Goal: Contribute content: Add original content to the website for others to see

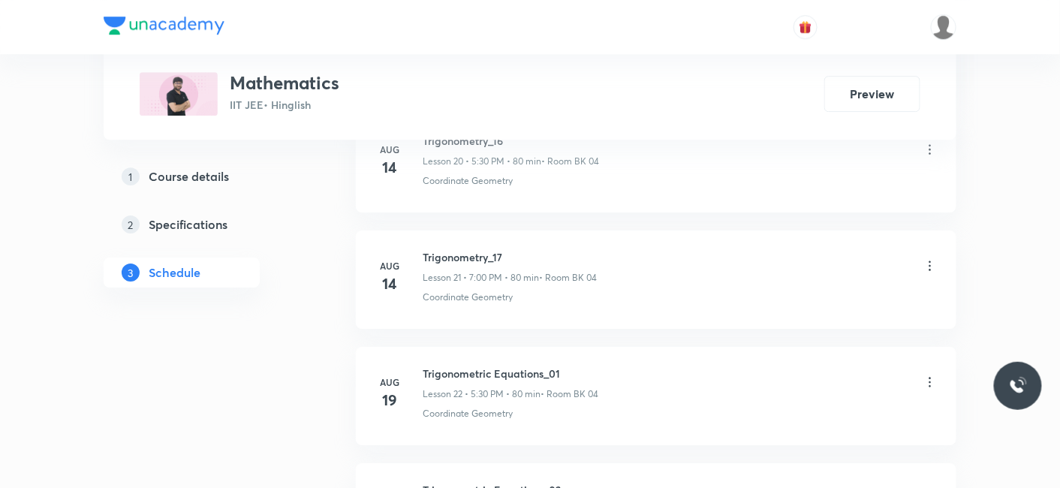
scroll to position [3842, 0]
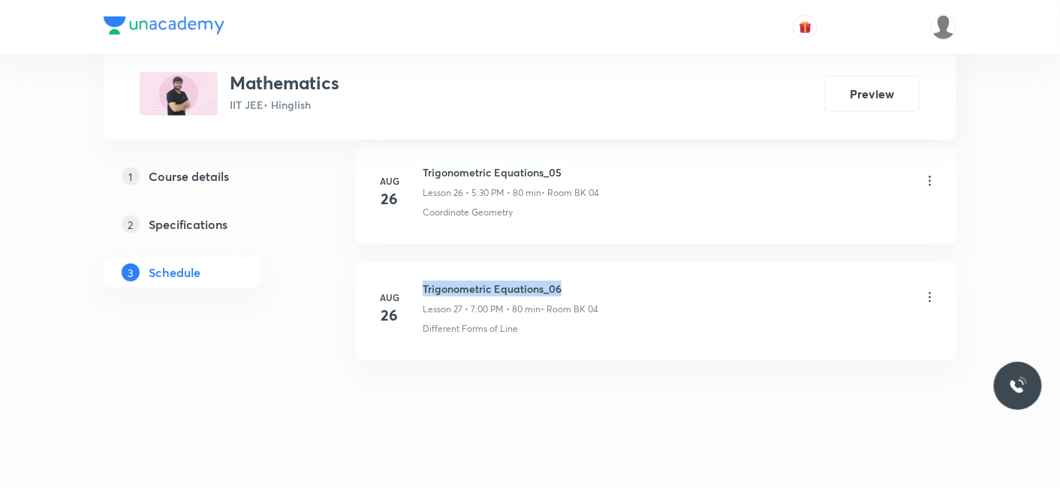
drag, startPoint x: 422, startPoint y: 277, endPoint x: 590, endPoint y: 272, distance: 167.4
click at [590, 281] on h6 "Trigonometric Equations_06" at bounding box center [510, 289] width 176 height 16
copy h6 "Trigonometric Equations_06"
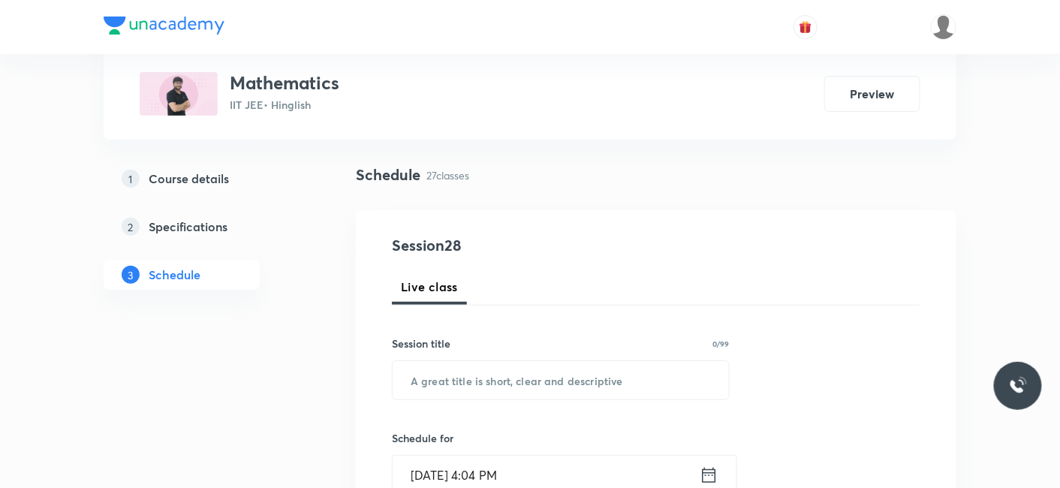
scroll to position [167, 0]
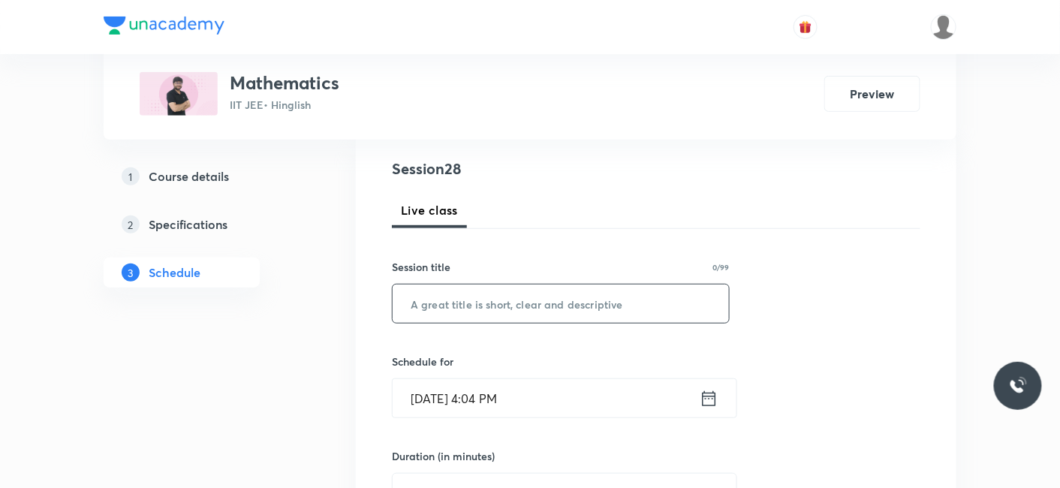
click at [473, 311] on input "text" at bounding box center [560, 303] width 336 height 38
paste input "Trigonometric Equations_06"
type input "Trigonometric Equations_07"
click at [459, 409] on input "Aug 30, 2025, 4:04 PM" at bounding box center [545, 398] width 307 height 38
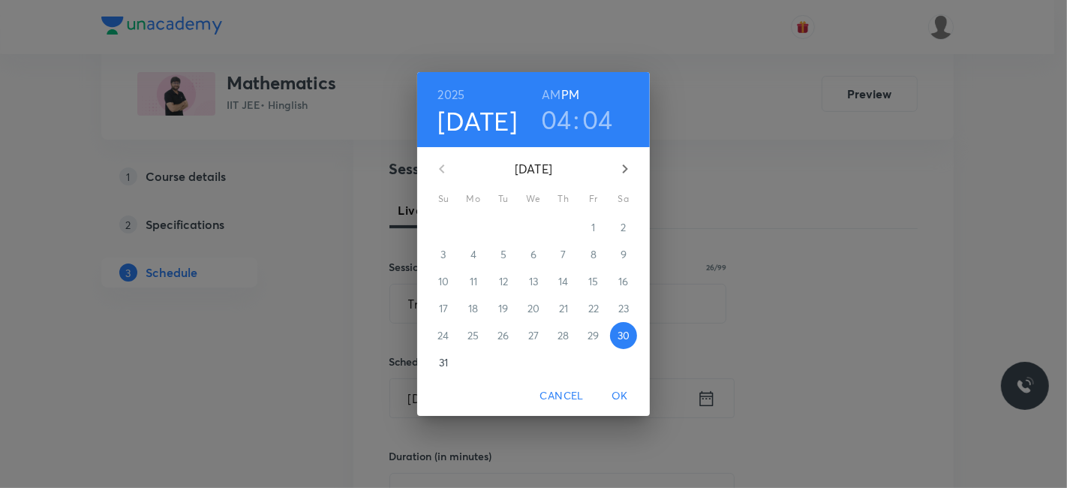
click at [565, 125] on h3 "04" at bounding box center [556, 120] width 31 height 32
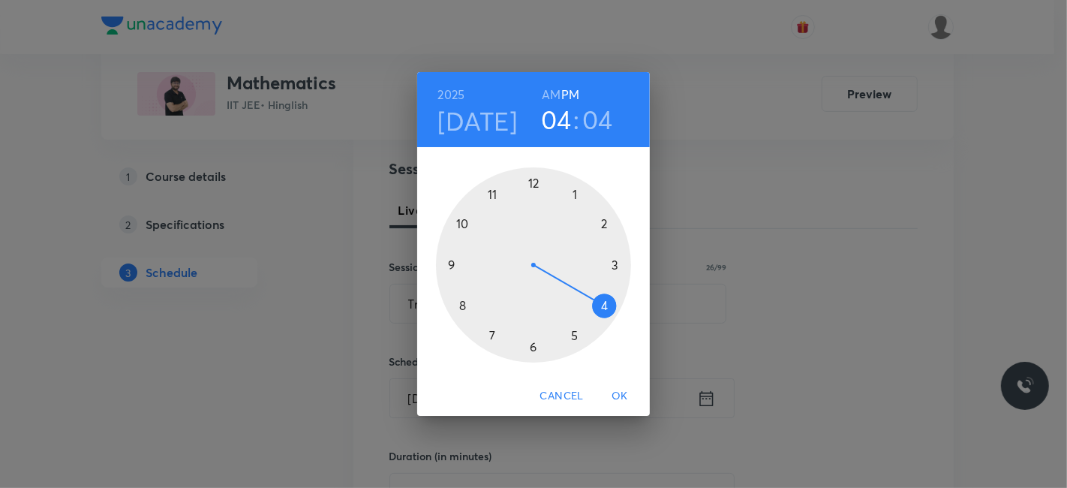
click at [591, 125] on h3 "04" at bounding box center [597, 120] width 31 height 32
click at [573, 190] on div at bounding box center [533, 264] width 195 height 195
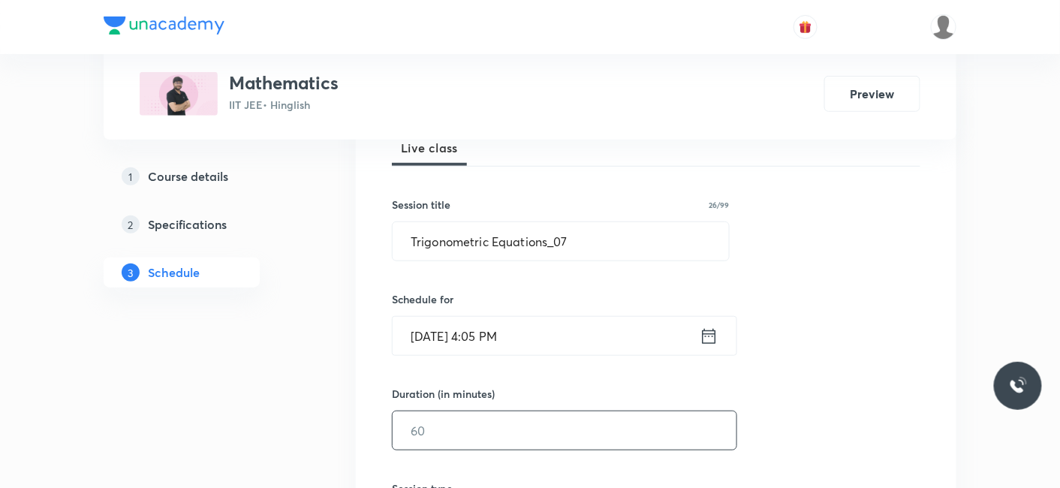
scroll to position [250, 0]
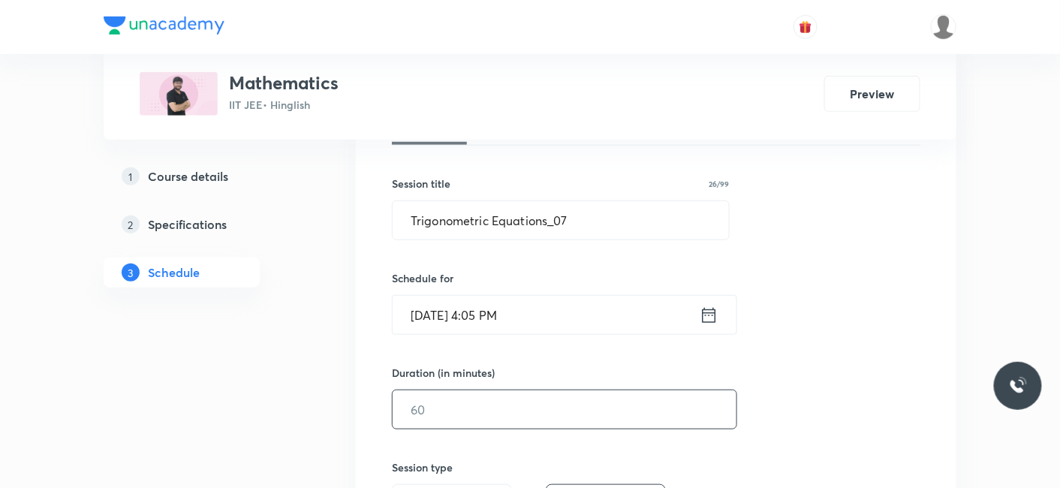
click at [452, 422] on input "text" at bounding box center [564, 409] width 344 height 38
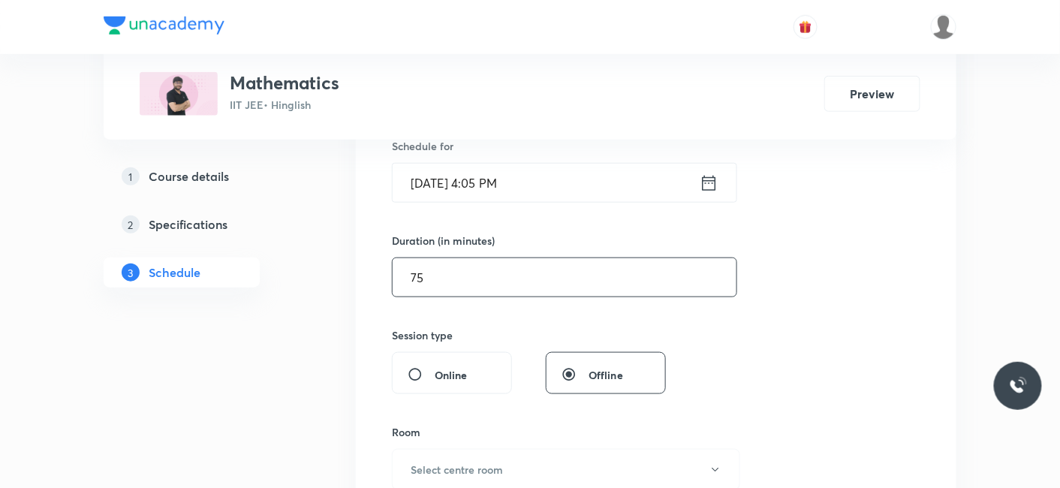
scroll to position [416, 0]
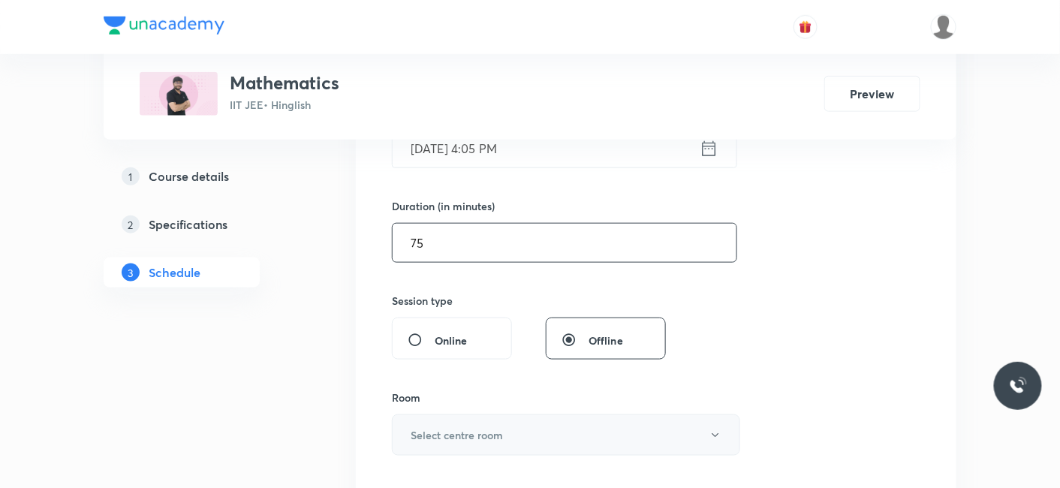
type input "75"
click at [520, 437] on button "Select centre room" at bounding box center [566, 434] width 348 height 41
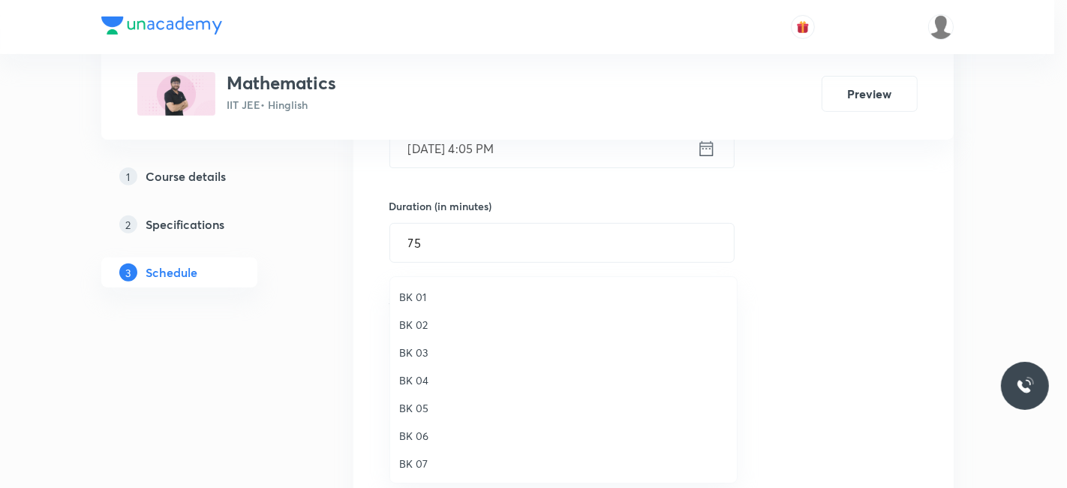
click at [404, 383] on span "BK 04" at bounding box center [563, 380] width 329 height 16
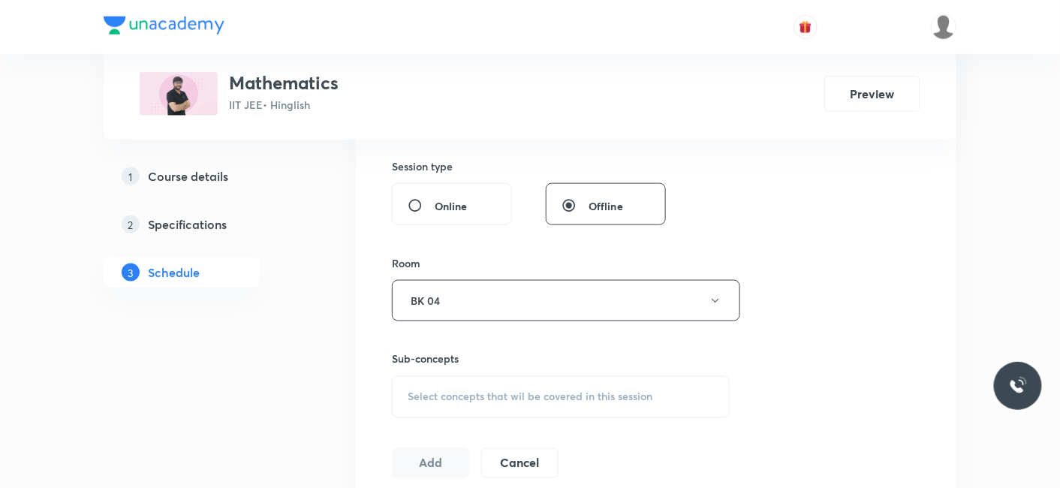
scroll to position [583, 0]
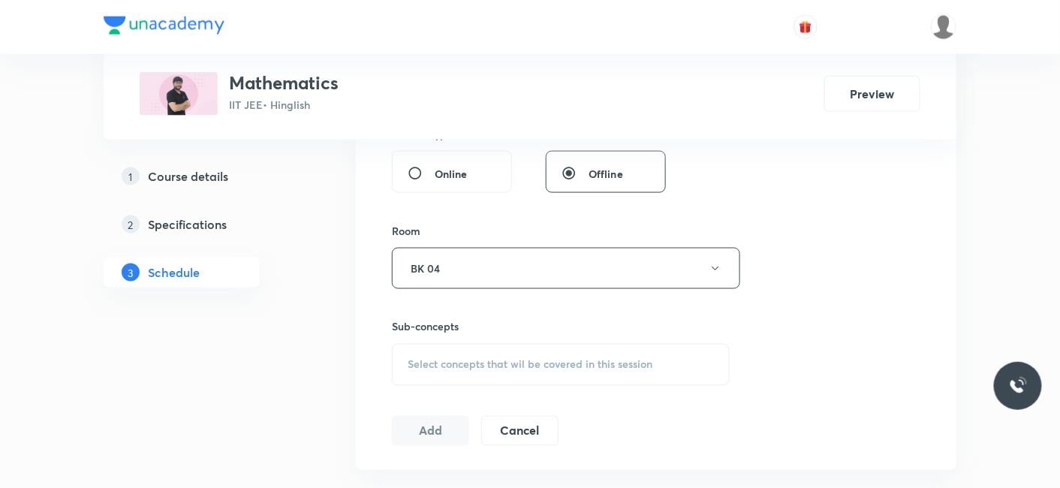
click at [459, 371] on div "Select concepts that wil be covered in this session" at bounding box center [561, 365] width 338 height 42
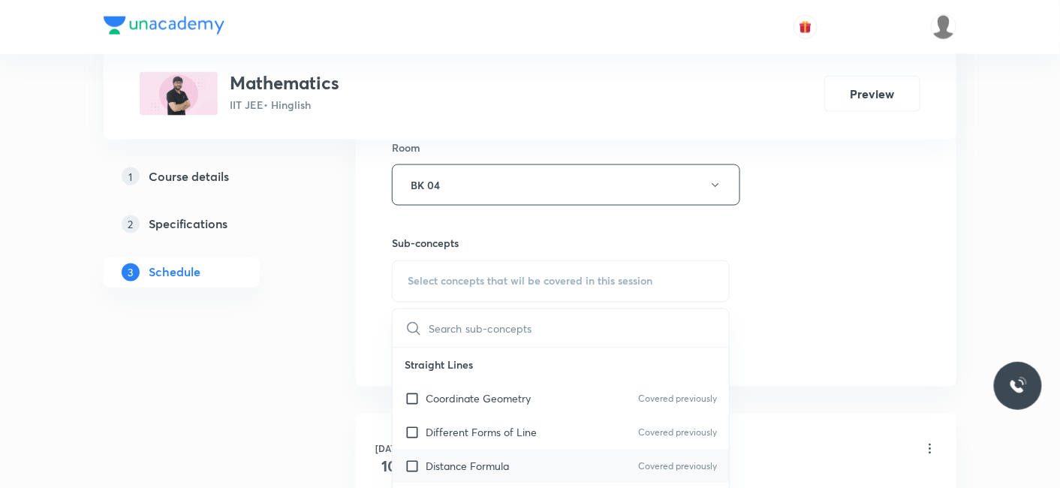
click at [469, 468] on p "Distance Formula" at bounding box center [466, 466] width 83 height 16
checkbox input "true"
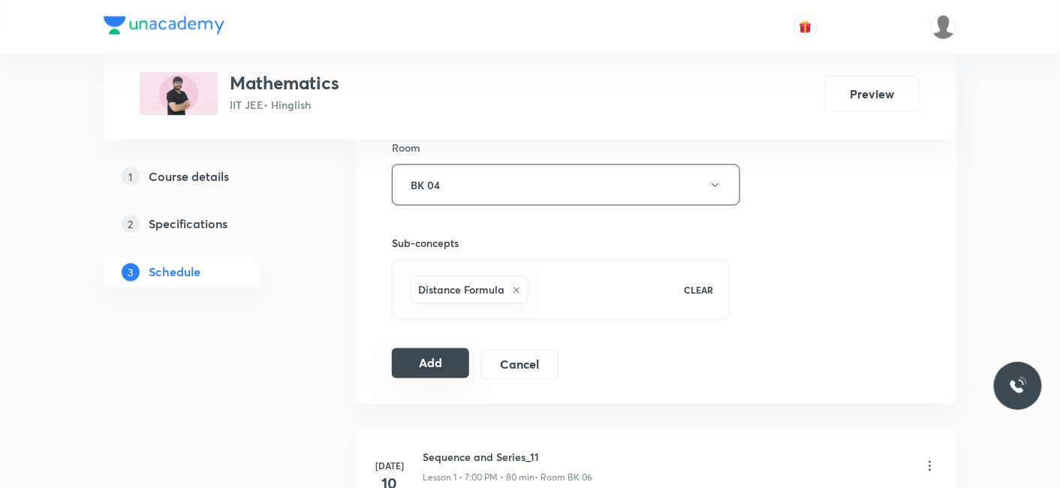
click at [437, 362] on button "Add" at bounding box center [430, 363] width 77 height 30
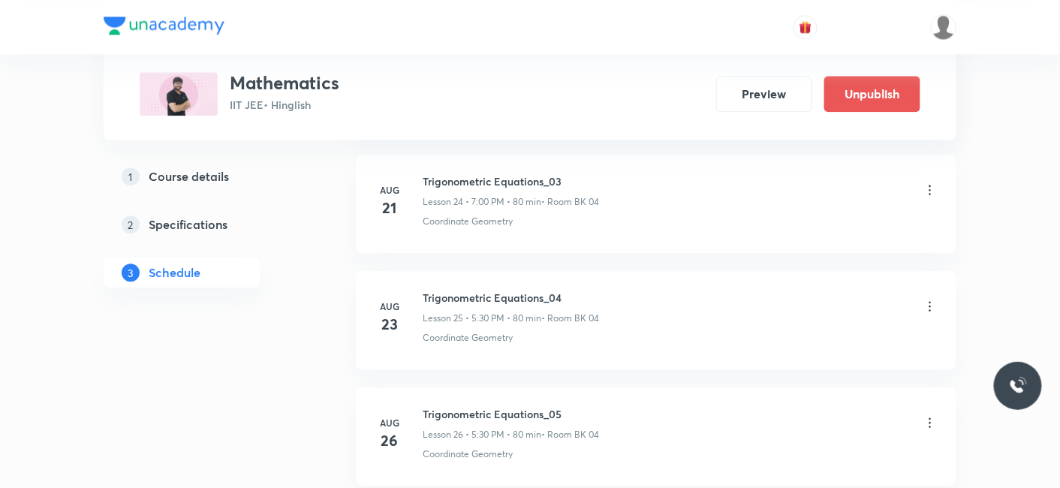
scroll to position [3269, 0]
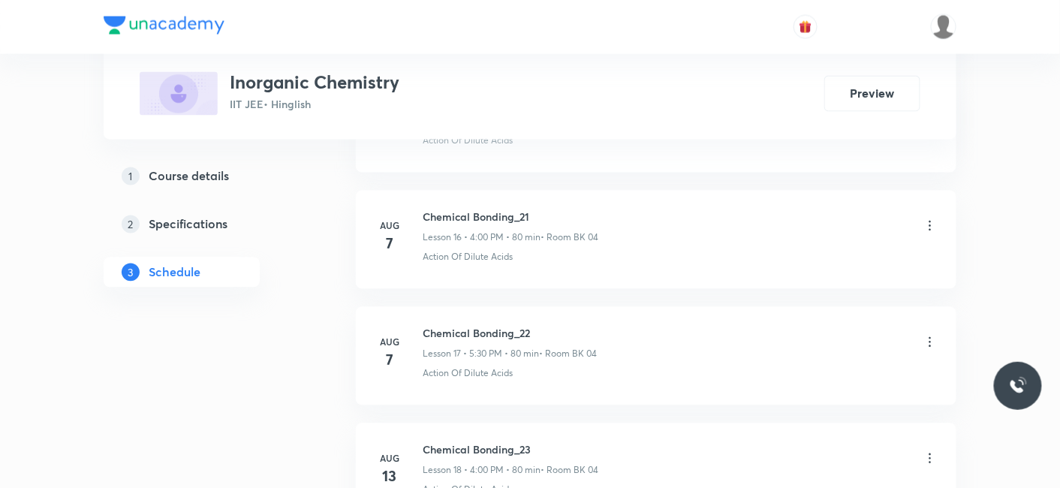
scroll to position [3610, 0]
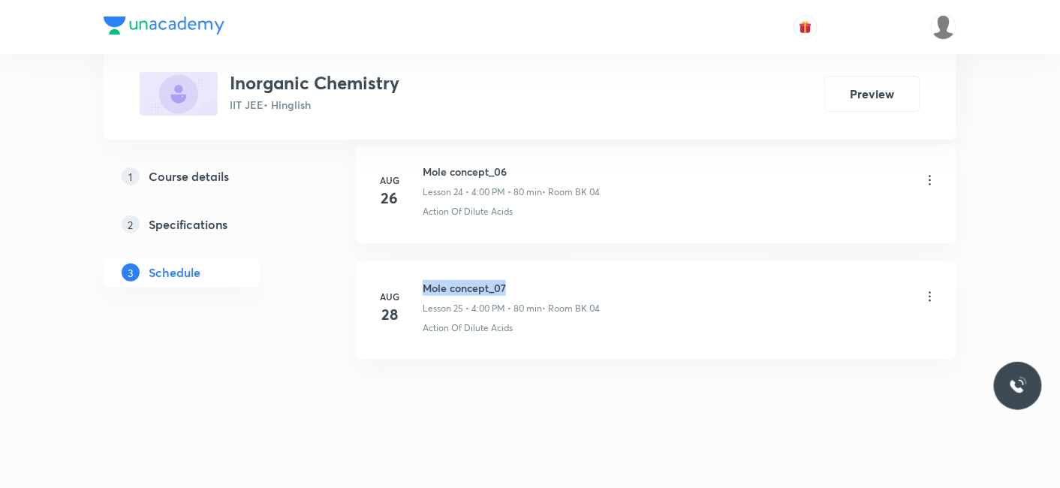
drag, startPoint x: 422, startPoint y: 269, endPoint x: 529, endPoint y: 272, distance: 106.6
click at [529, 280] on h6 "Mole concept_07" at bounding box center [510, 288] width 177 height 16
copy h6 "Mole concept_07"
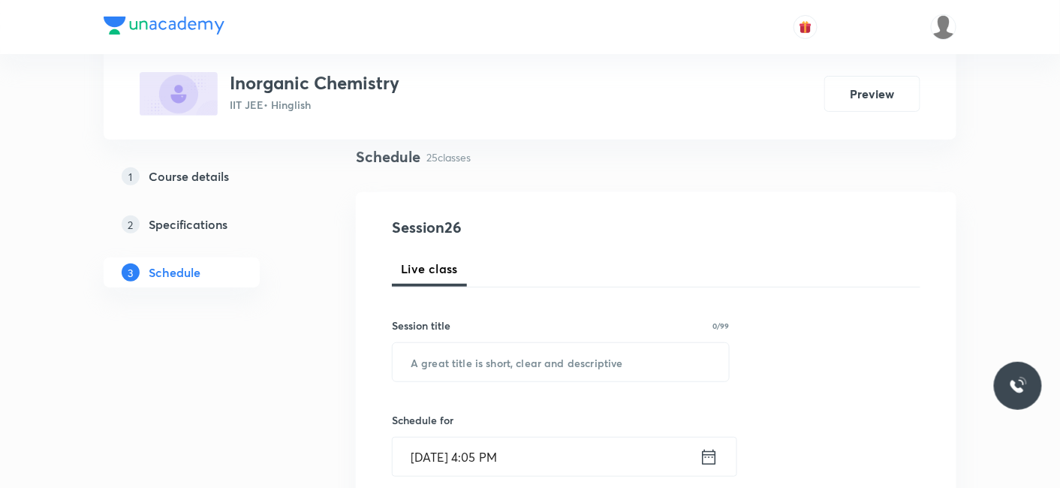
scroll to position [167, 0]
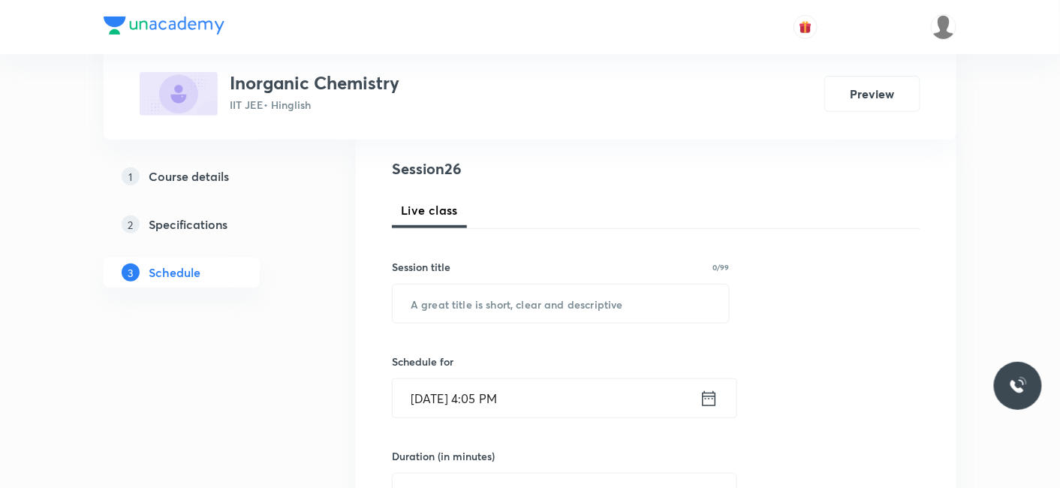
click at [458, 313] on input "text" at bounding box center [560, 303] width 336 height 38
paste input "Mole concept_07"
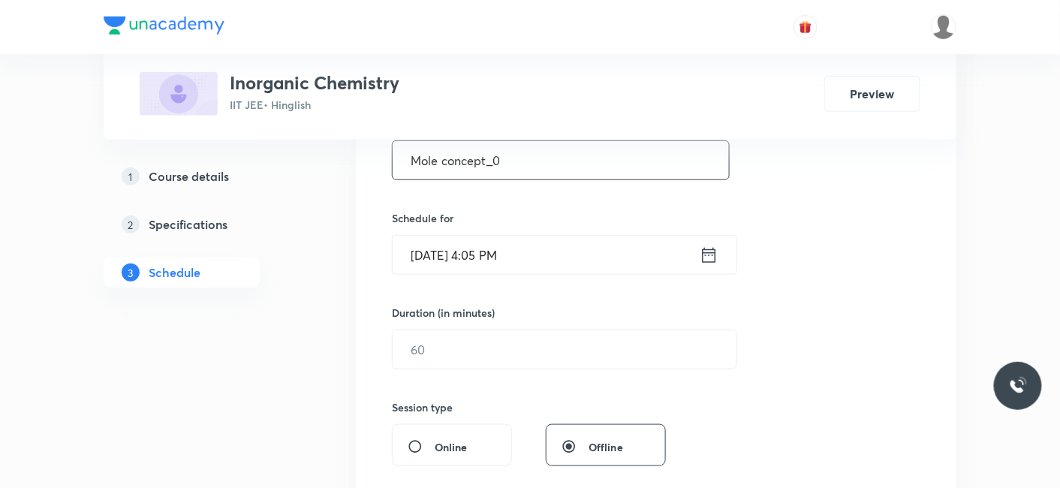
scroll to position [318, 0]
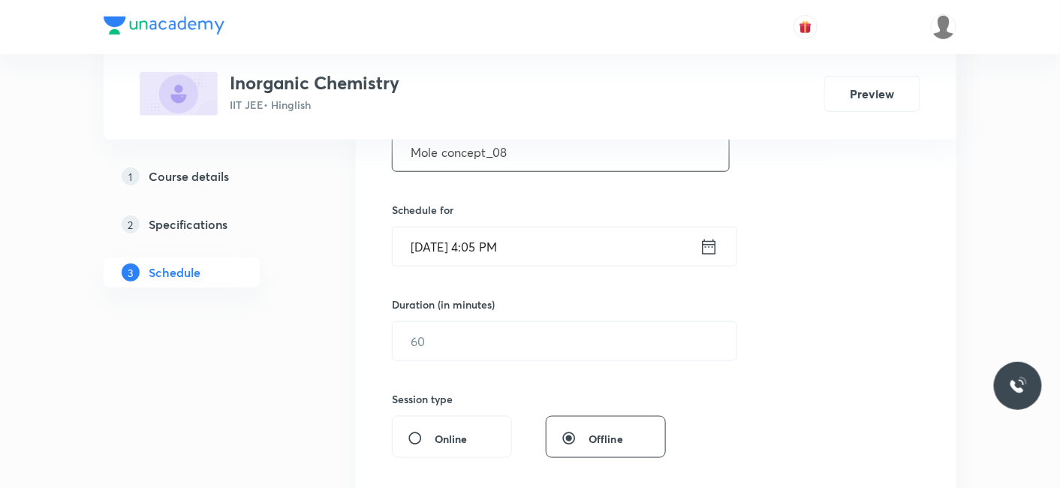
type input "Mole concept_08"
click at [465, 245] on input "Aug 30, 2025, 4:05 PM" at bounding box center [545, 246] width 307 height 38
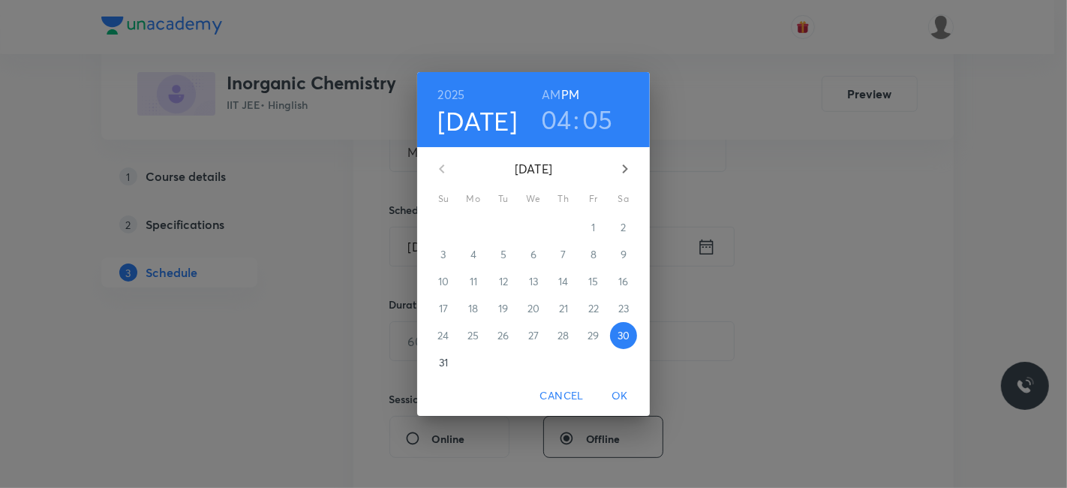
click at [566, 124] on h3 "04" at bounding box center [556, 120] width 31 height 32
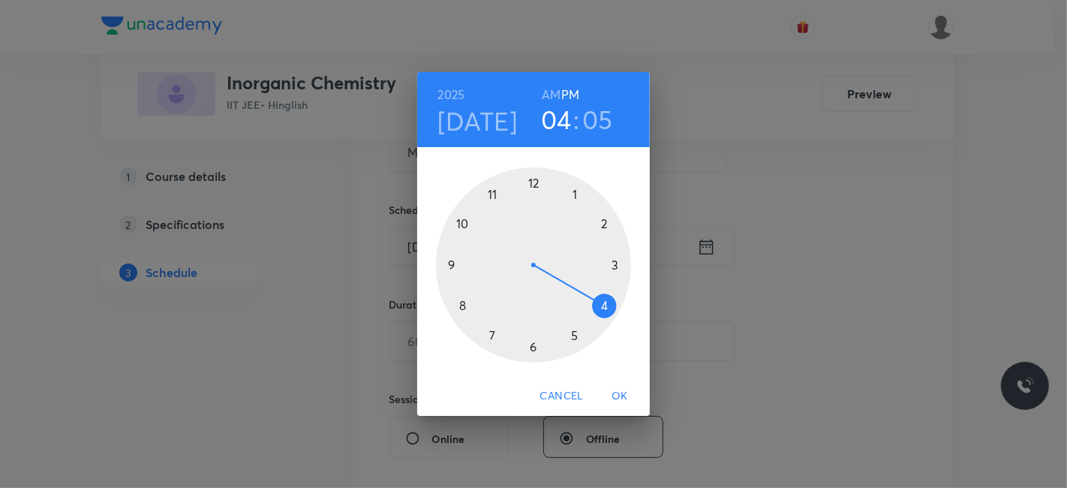
click at [574, 338] on div at bounding box center [533, 264] width 195 height 195
click at [597, 117] on h3 "05" at bounding box center [597, 120] width 31 height 32
click at [532, 347] on div at bounding box center [533, 264] width 195 height 195
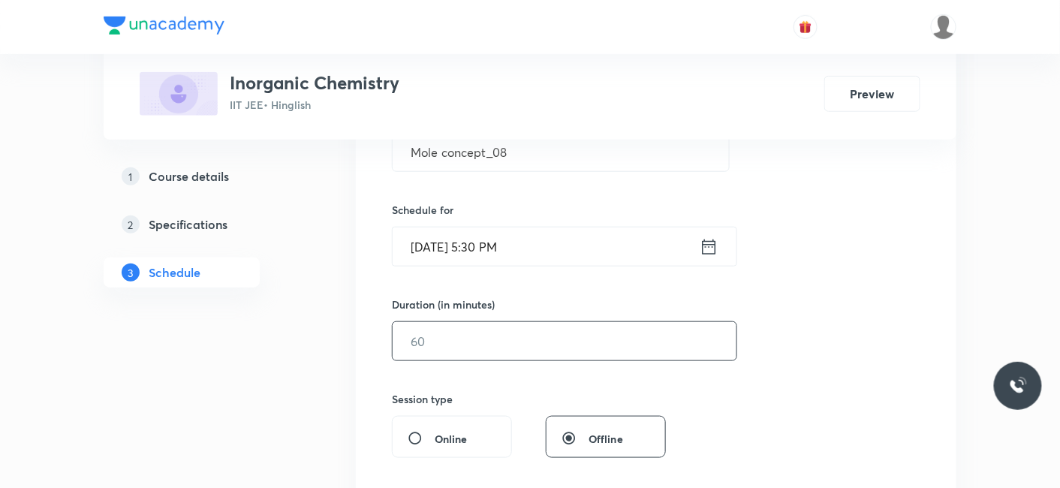
click at [534, 351] on input "text" at bounding box center [564, 341] width 344 height 38
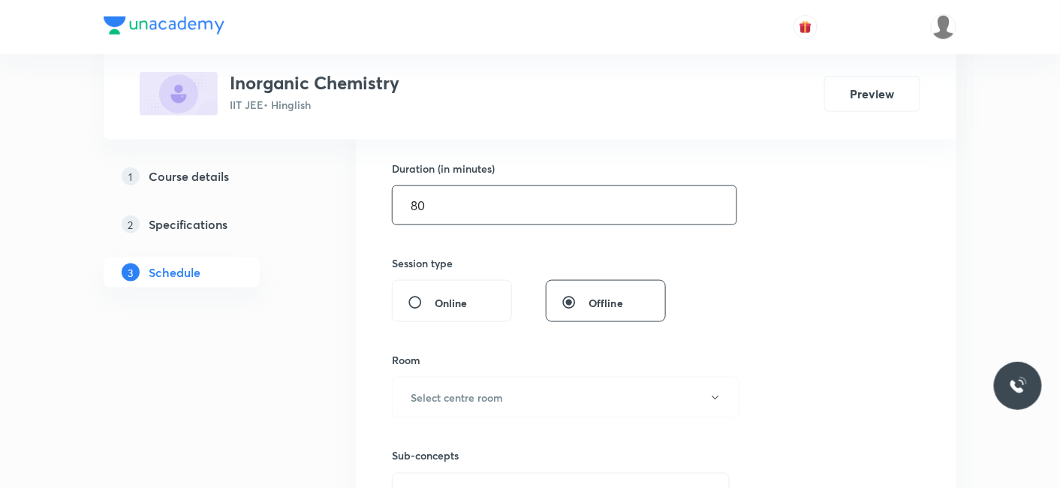
scroll to position [568, 0]
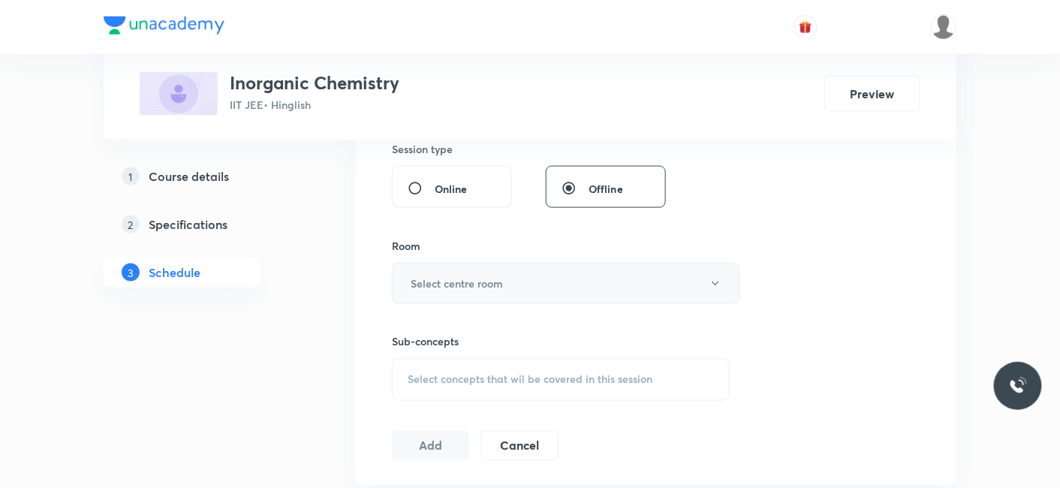
type input "80"
click at [469, 281] on h6 "Select centre room" at bounding box center [456, 283] width 92 height 16
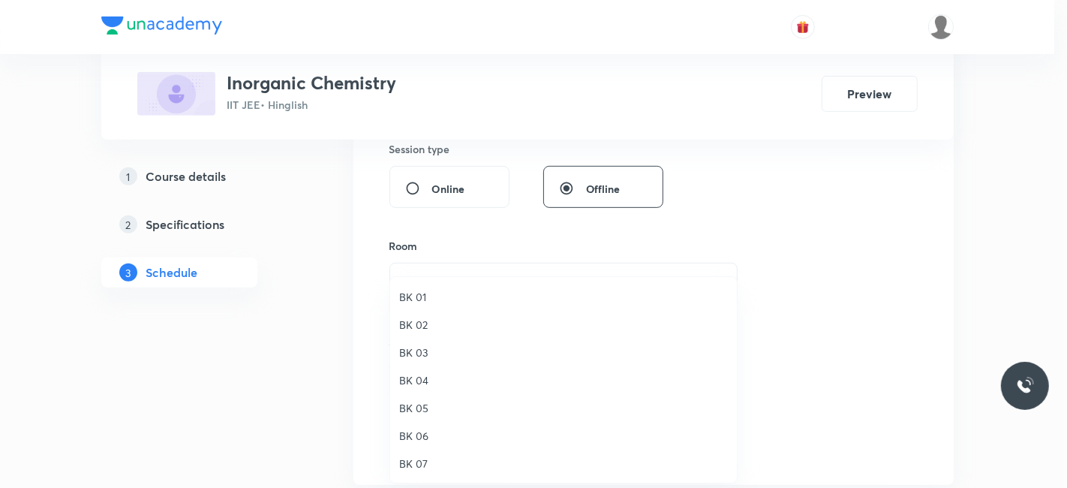
click at [422, 380] on span "BK 04" at bounding box center [563, 380] width 329 height 16
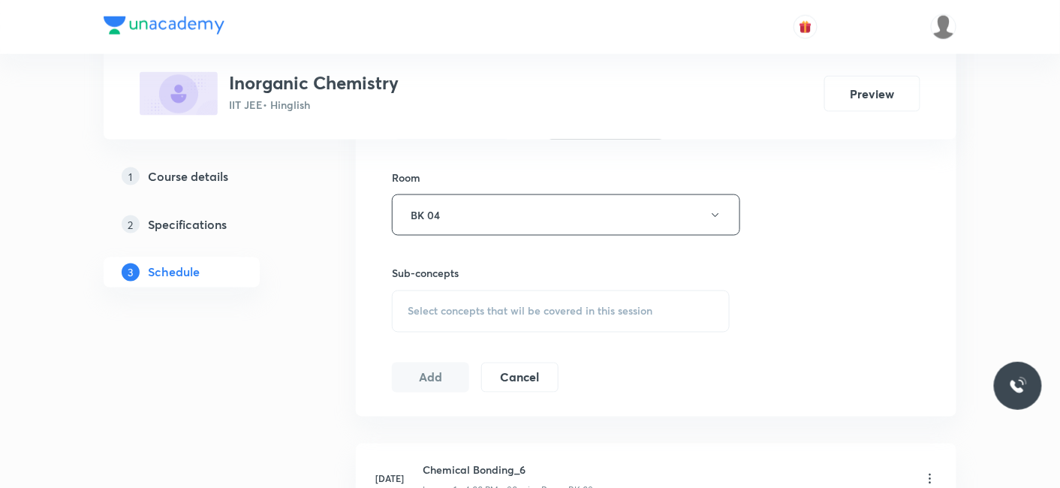
scroll to position [735, 0]
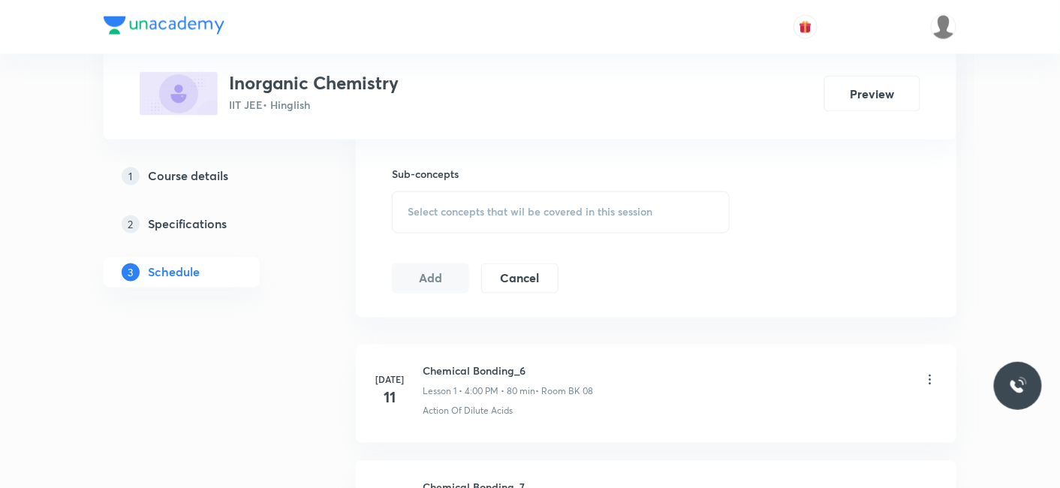
click at [446, 191] on div "Select concepts that wil be covered in this session" at bounding box center [561, 212] width 338 height 42
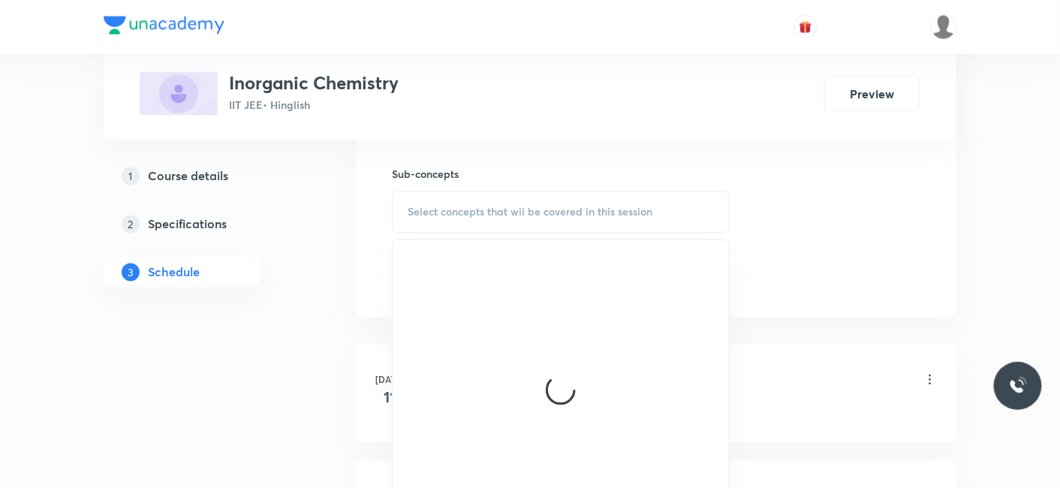
click at [448, 215] on span "Select concepts that wil be covered in this session" at bounding box center [529, 212] width 245 height 12
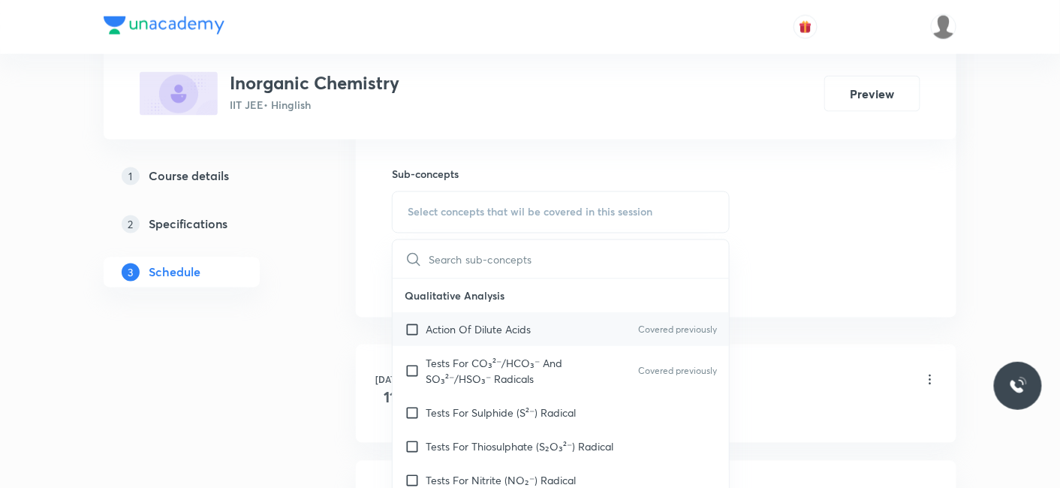
click at [450, 337] on div "Action Of Dilute Acids Covered previously" at bounding box center [560, 330] width 336 height 34
checkbox input "true"
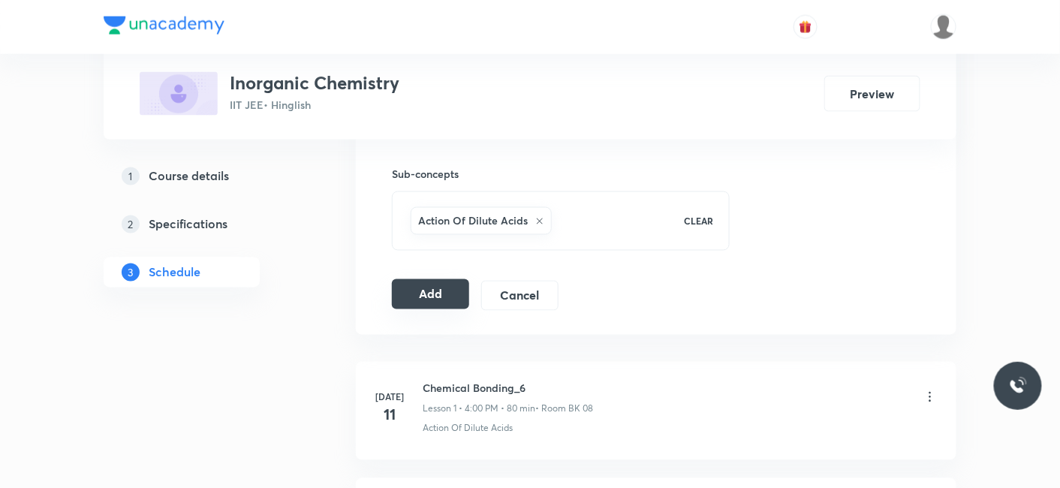
click at [424, 294] on button "Add" at bounding box center [430, 294] width 77 height 30
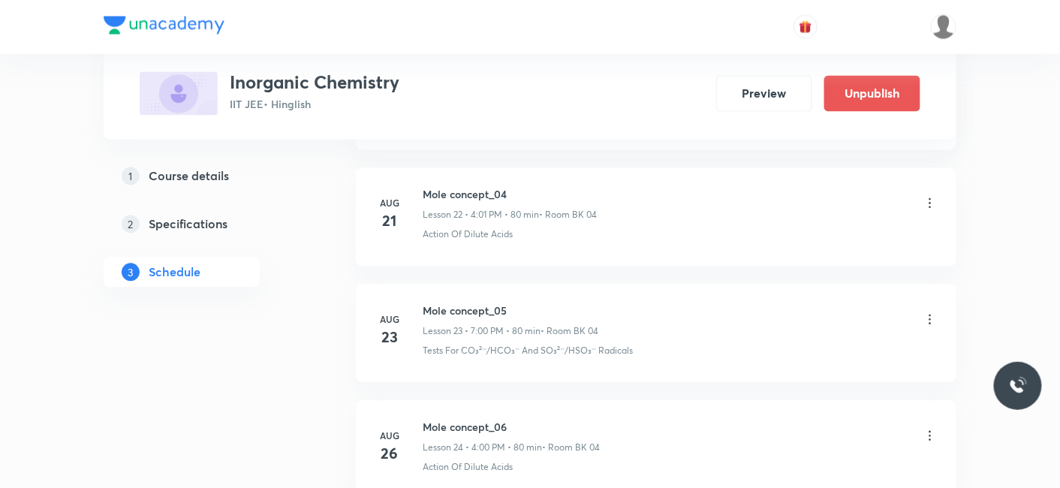
scroll to position [2902, 0]
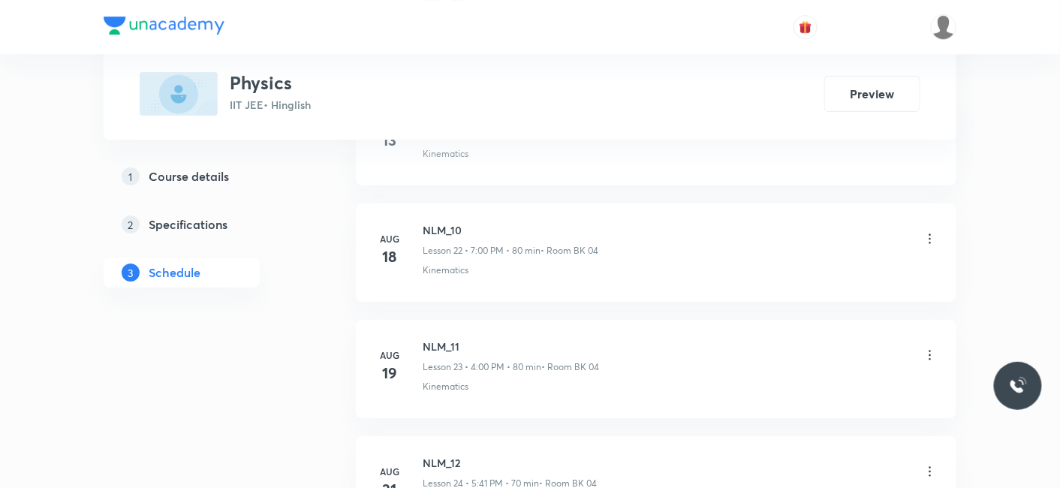
scroll to position [3842, 0]
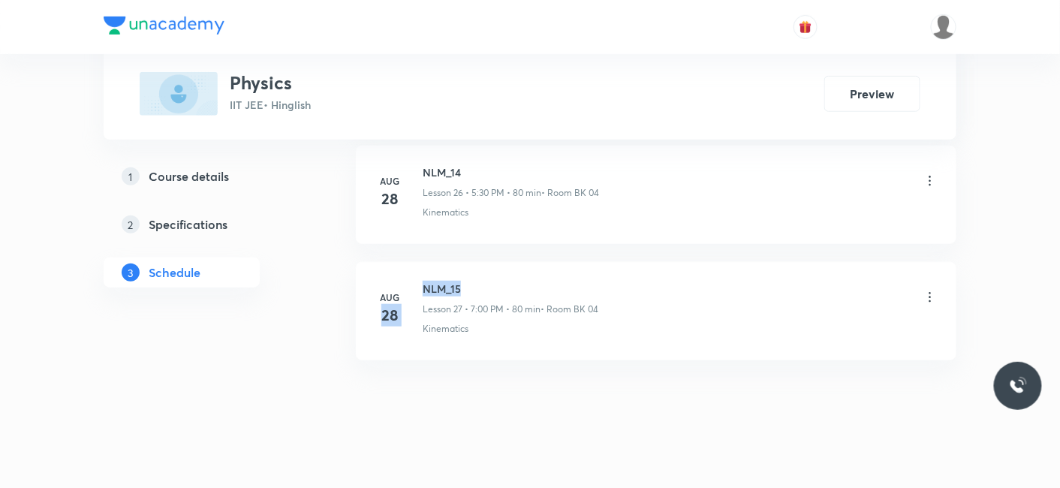
drag, startPoint x: 420, startPoint y: 278, endPoint x: 466, endPoint y: 278, distance: 45.8
click at [466, 281] on div "[DATE] NLM_15 Lesson 27 • 7:00 PM • 80 min • Room BK 04 Kinematics" at bounding box center [655, 308] width 563 height 55
click at [434, 281] on h6 "NLM_15" at bounding box center [510, 289] width 176 height 16
drag, startPoint x: 420, startPoint y: 274, endPoint x: 496, endPoint y: 275, distance: 75.8
click at [496, 281] on div "[DATE] NLM_15 Lesson 27 • 7:00 PM • 80 min • Room BK 04 Kinematics" at bounding box center [655, 308] width 563 height 55
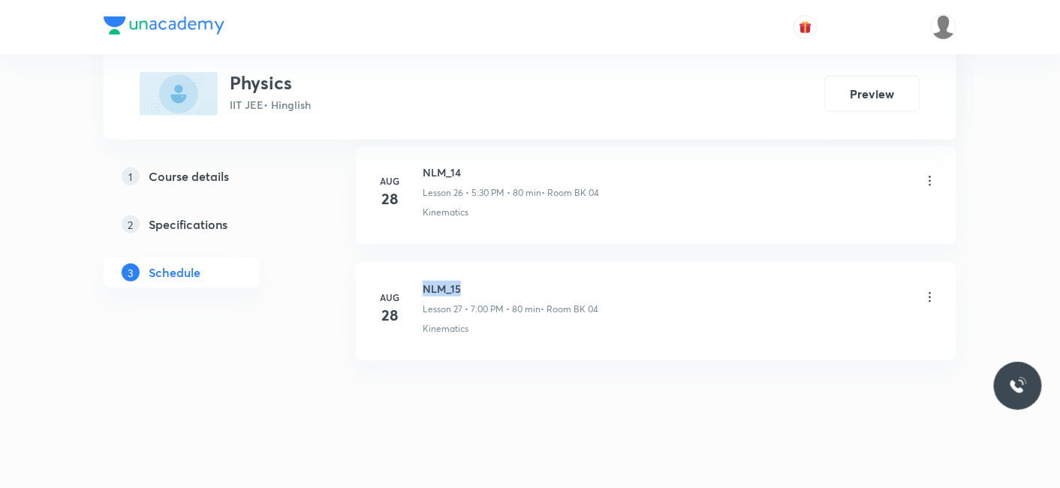
copy h6 "NLM_15"
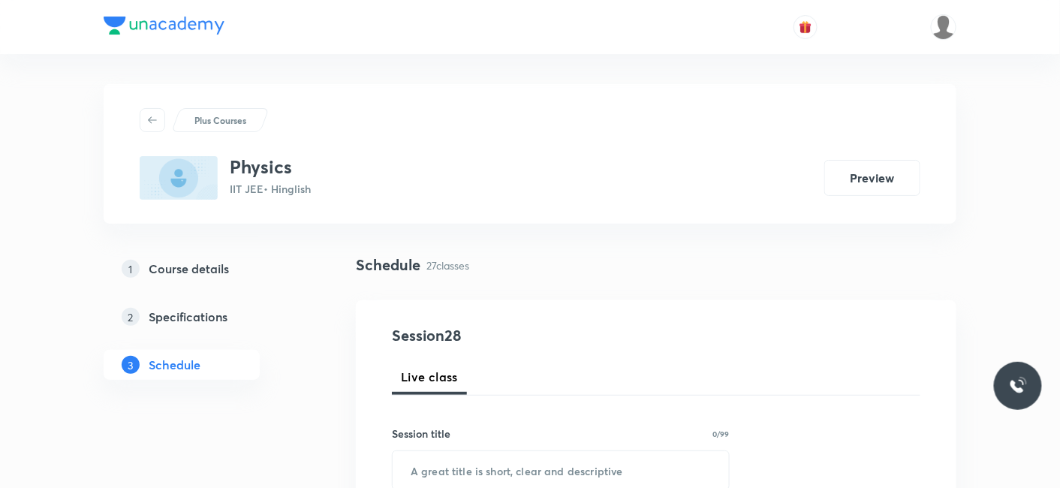
scroll to position [167, 0]
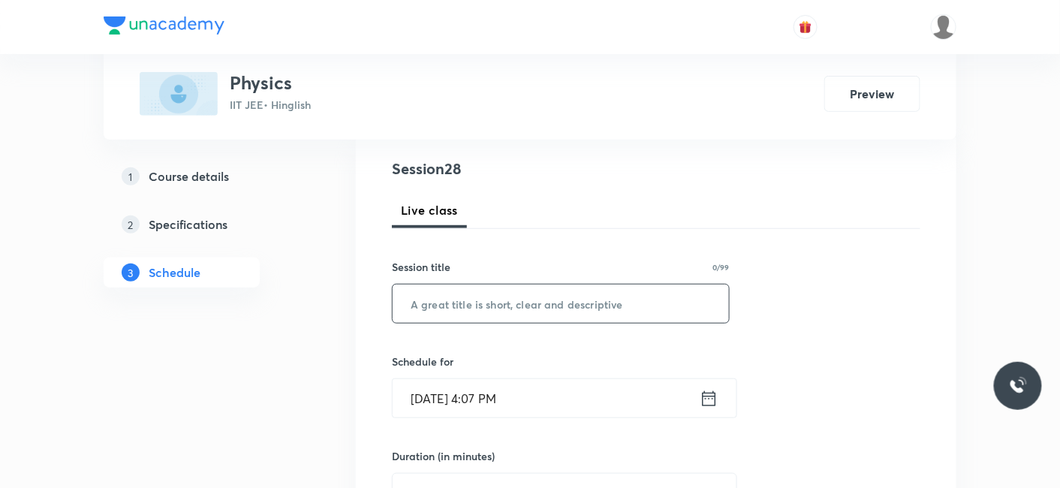
click at [404, 293] on input "text" at bounding box center [560, 303] width 336 height 38
paste input "NLM_15"
click at [404, 293] on input "NLM_15" at bounding box center [560, 303] width 336 height 38
click at [485, 309] on input "6LM_15" at bounding box center [560, 303] width 336 height 38
click at [413, 298] on input "6LM_15" at bounding box center [560, 303] width 336 height 38
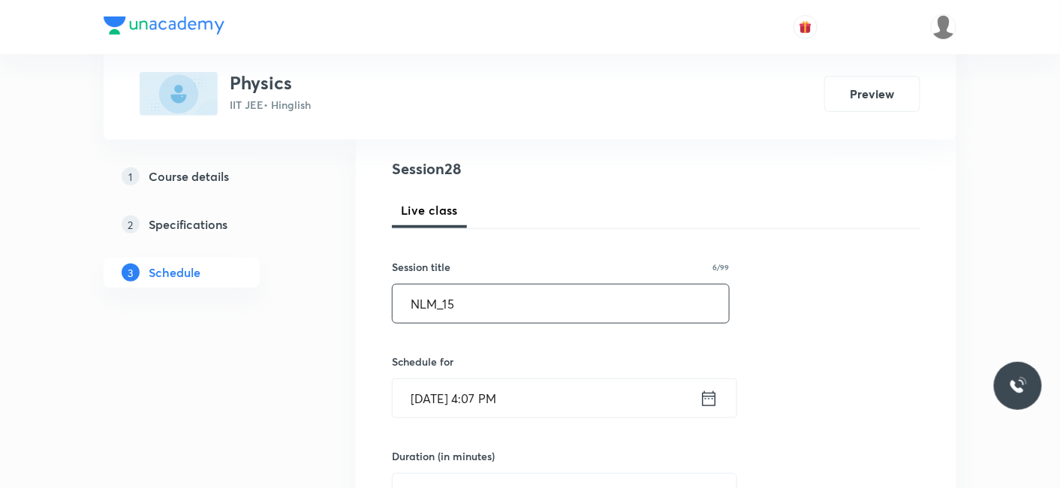
click at [482, 296] on input "NLM_15" at bounding box center [560, 303] width 336 height 38
click at [456, 296] on input "NLM_156" at bounding box center [560, 303] width 336 height 38
type input "NLM_16"
click at [518, 388] on input "[DATE] 4:07 PM" at bounding box center [545, 398] width 307 height 38
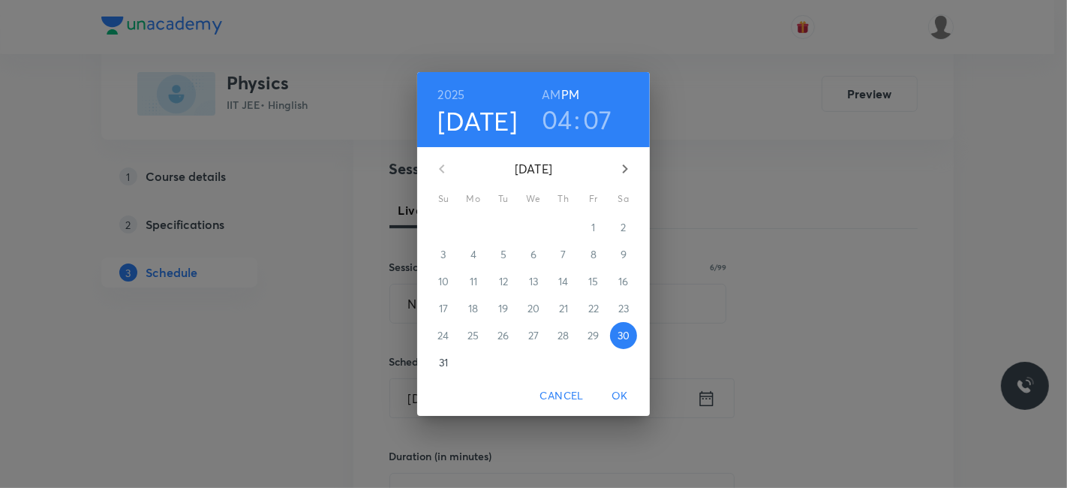
click at [549, 112] on h3 "04" at bounding box center [557, 120] width 31 height 32
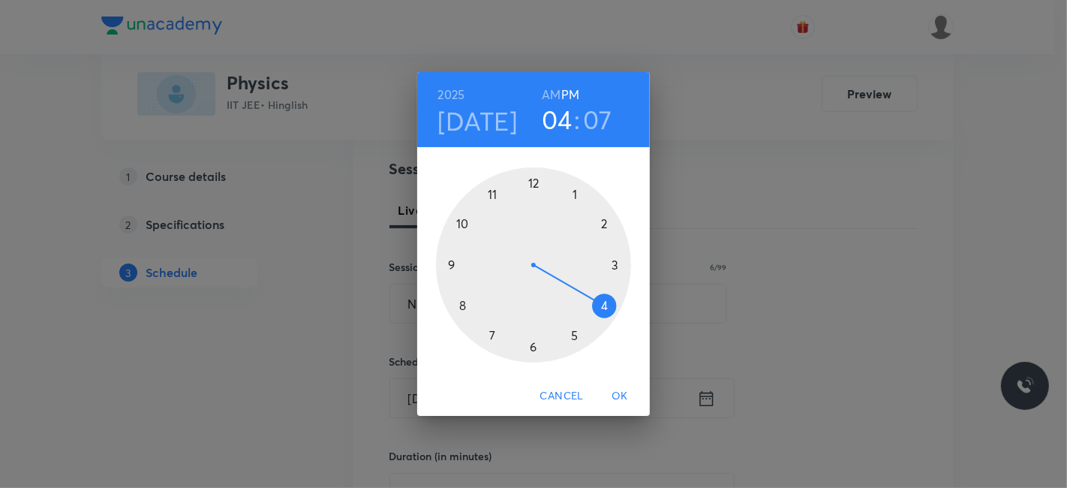
click at [491, 333] on div at bounding box center [533, 264] width 195 height 195
click at [534, 184] on div at bounding box center [533, 264] width 195 height 195
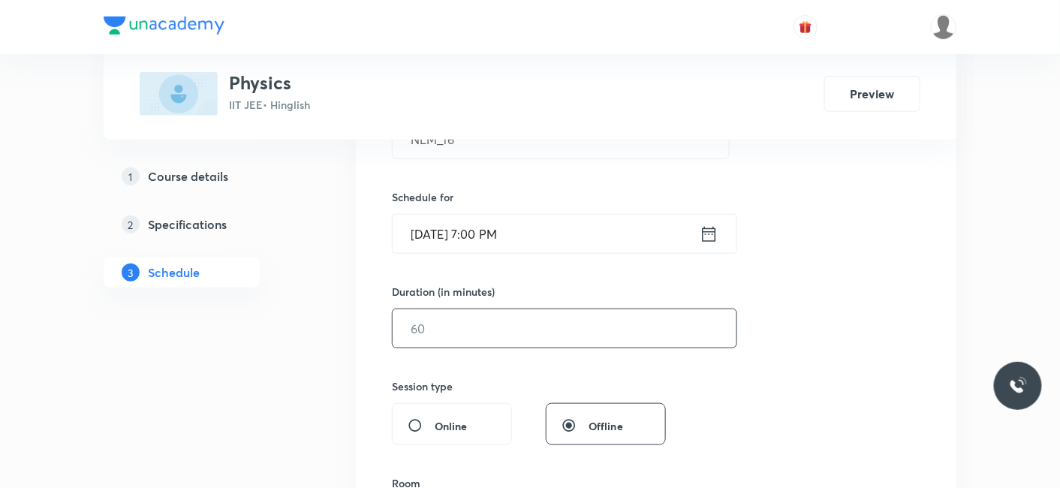
scroll to position [333, 0]
click at [471, 320] on input "text" at bounding box center [564, 326] width 344 height 38
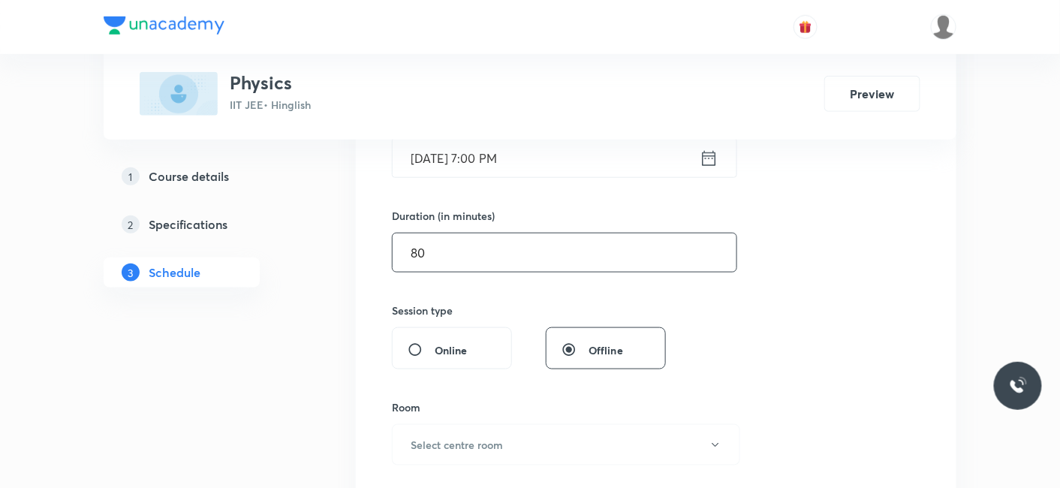
scroll to position [500, 0]
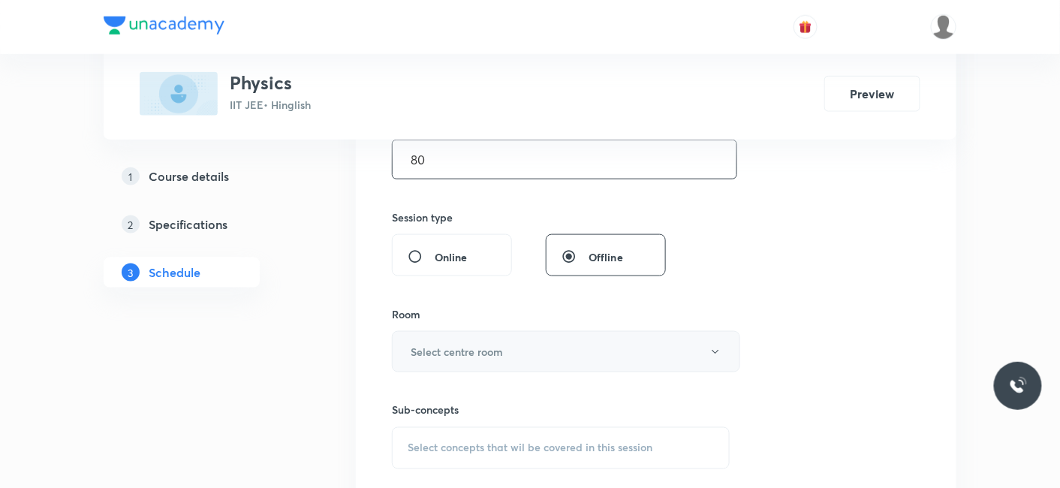
type input "80"
click at [457, 350] on h6 "Select centre room" at bounding box center [456, 352] width 92 height 16
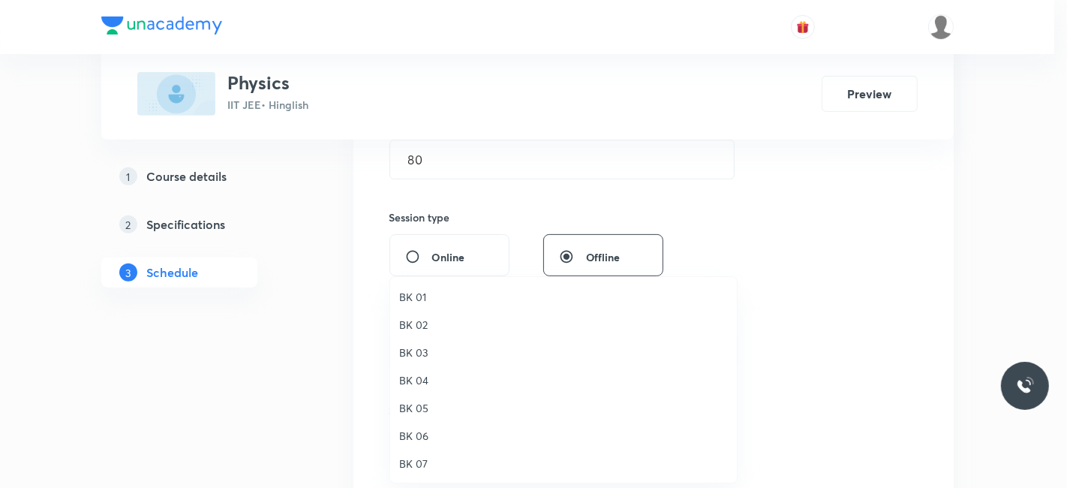
click at [419, 385] on span "BK 04" at bounding box center [563, 380] width 329 height 16
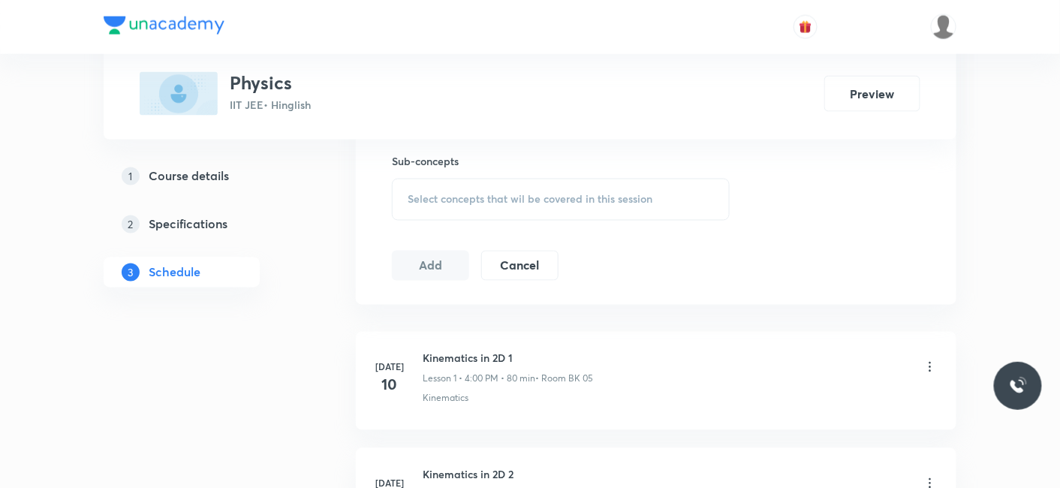
scroll to position [750, 0]
click at [504, 195] on span "Select concepts that wil be covered in this session" at bounding box center [529, 197] width 245 height 12
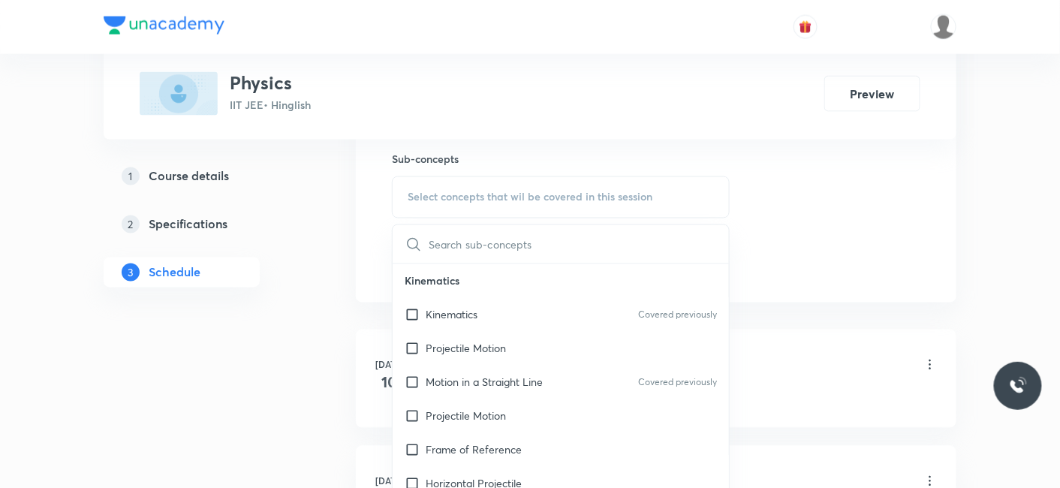
click at [450, 323] on div "Kinematics Covered previously" at bounding box center [560, 315] width 336 height 34
checkbox input "true"
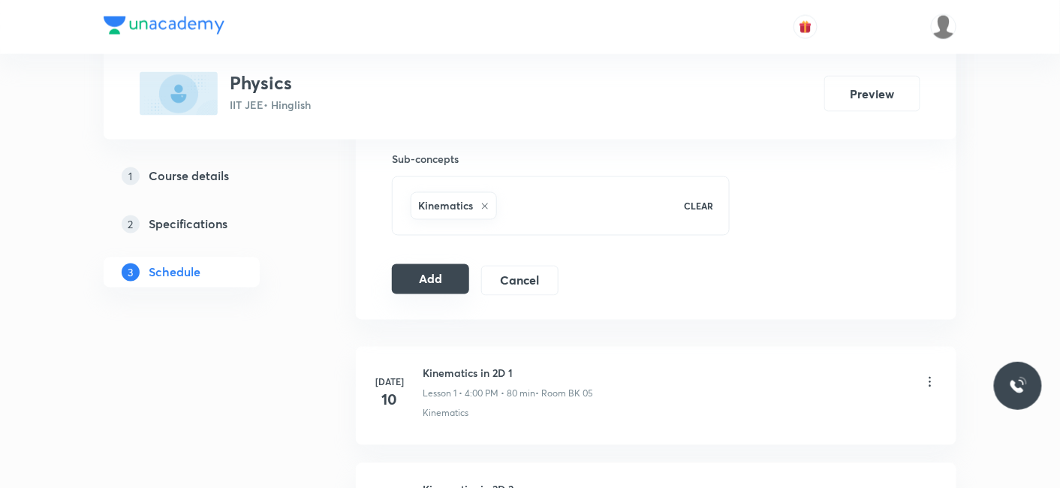
click at [434, 284] on button "Add" at bounding box center [430, 279] width 77 height 30
